Goal: Transaction & Acquisition: Book appointment/travel/reservation

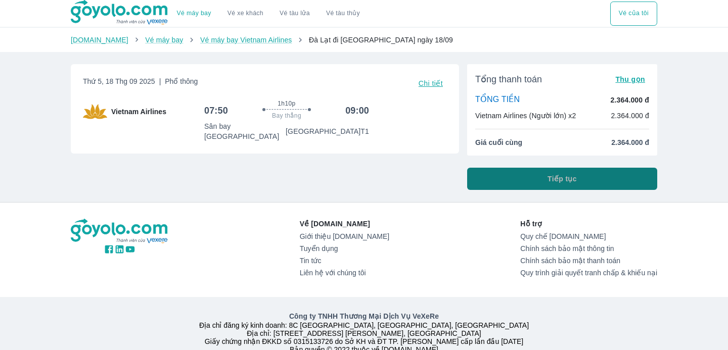
click at [536, 171] on button "Tiếp tục" at bounding box center [562, 179] width 190 height 22
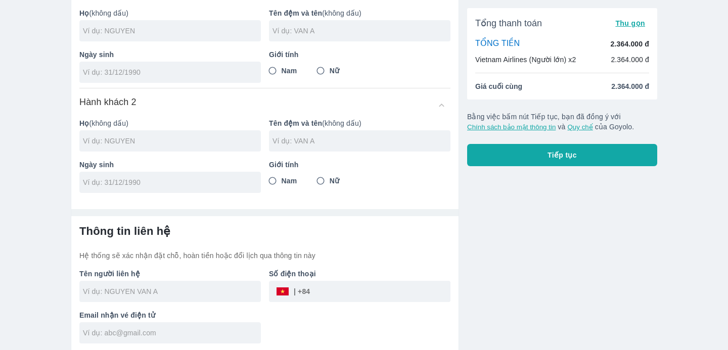
scroll to position [135, 0]
